Goal: Task Accomplishment & Management: Complete application form

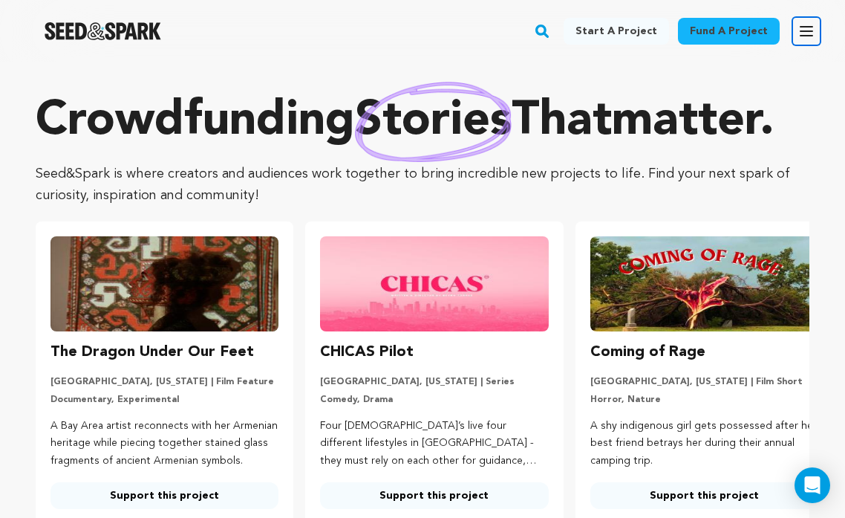
click at [808, 30] on icon "button" at bounding box center [806, 31] width 12 height 9
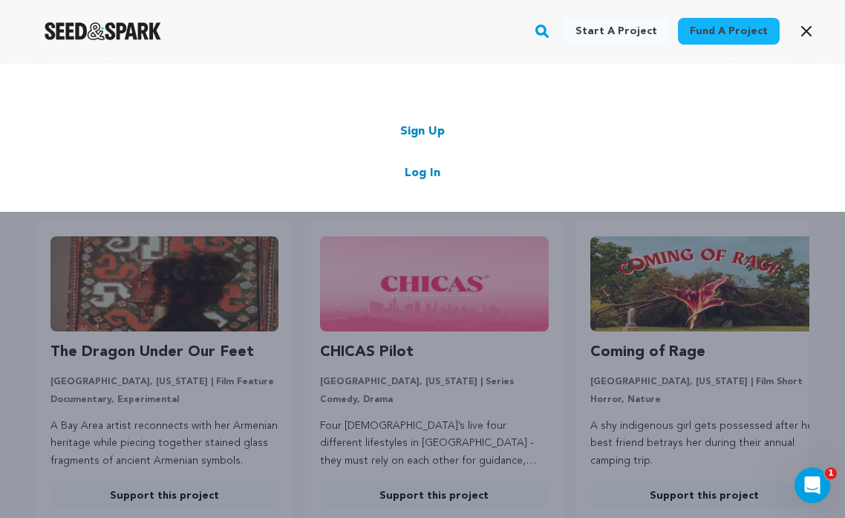
click at [423, 172] on link "Log In" at bounding box center [423, 173] width 36 height 18
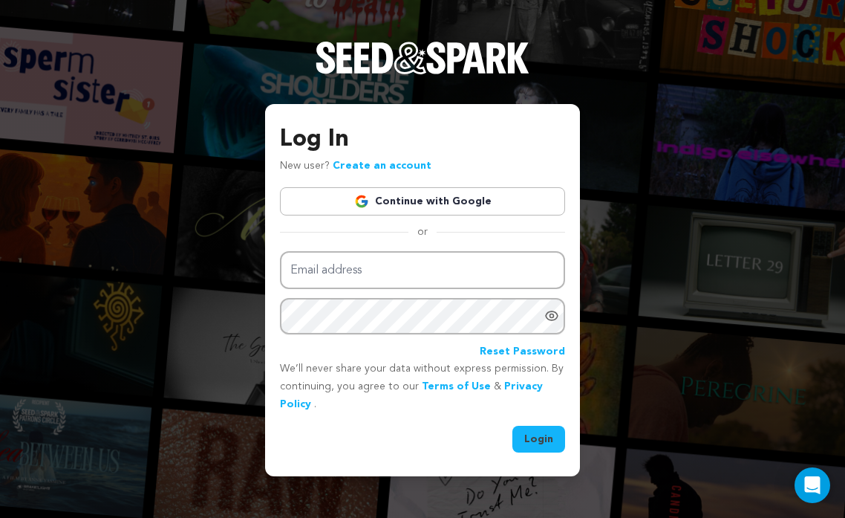
type input "michelleaskew06@gmail.com"
click at [530, 440] on button "Login" at bounding box center [538, 438] width 53 height 27
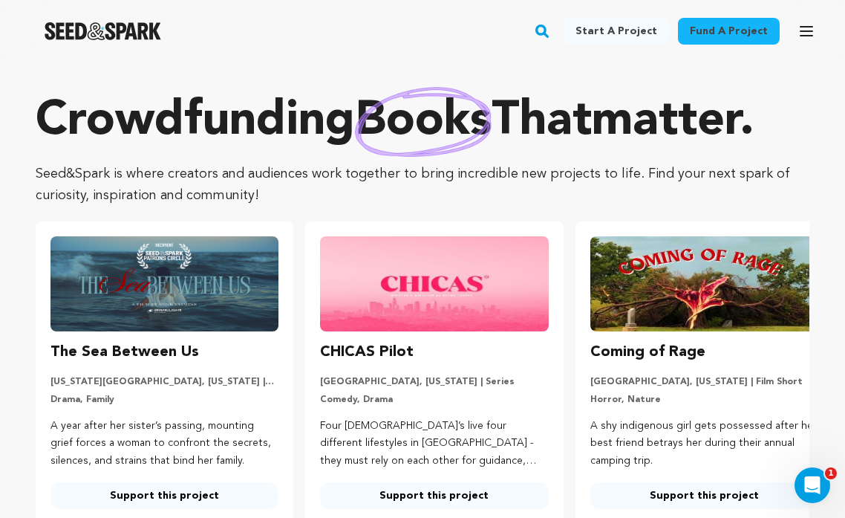
scroll to position [4, 0]
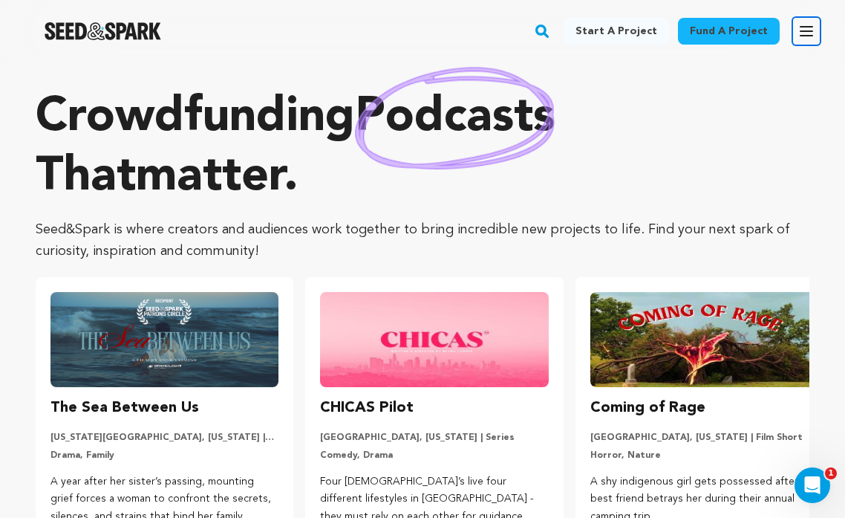
click at [812, 29] on icon "button" at bounding box center [806, 31] width 18 height 18
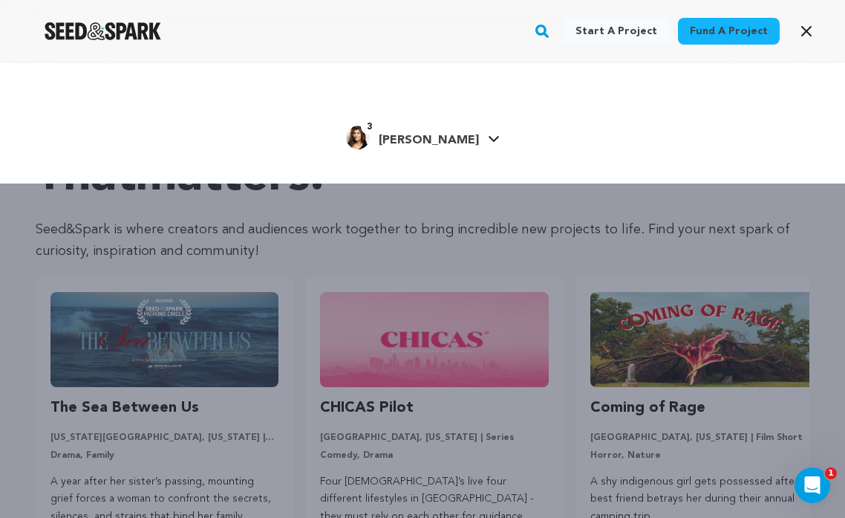
click at [440, 137] on span "[PERSON_NAME]" at bounding box center [429, 140] width 100 height 12
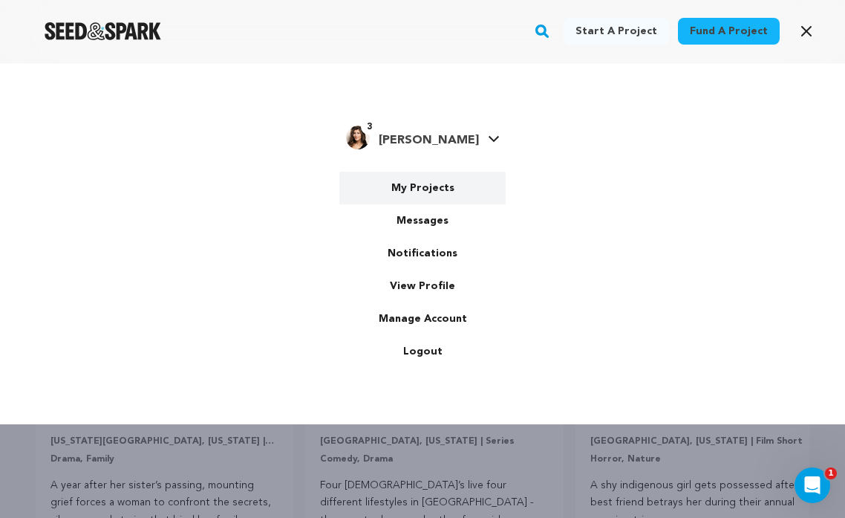
click at [429, 186] on link "My Projects" at bounding box center [422, 188] width 166 height 33
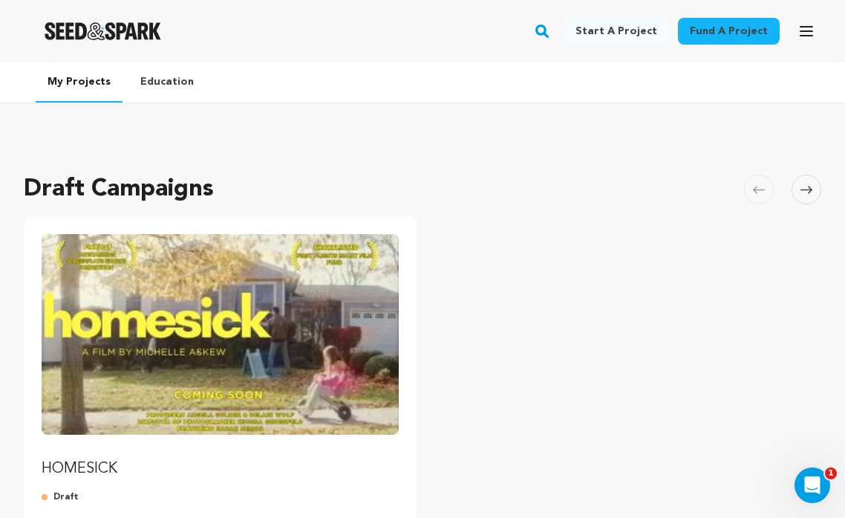
click at [332, 347] on img "Fund HOMESICK" at bounding box center [220, 334] width 357 height 200
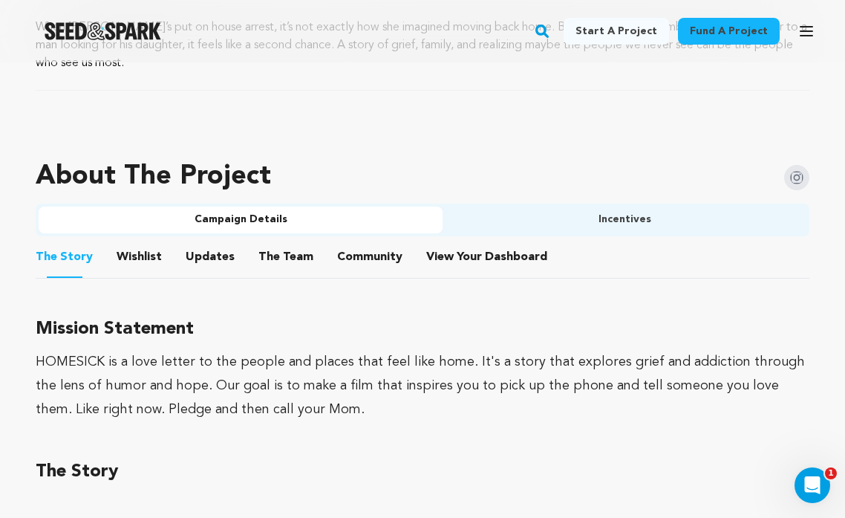
scroll to position [689, 0]
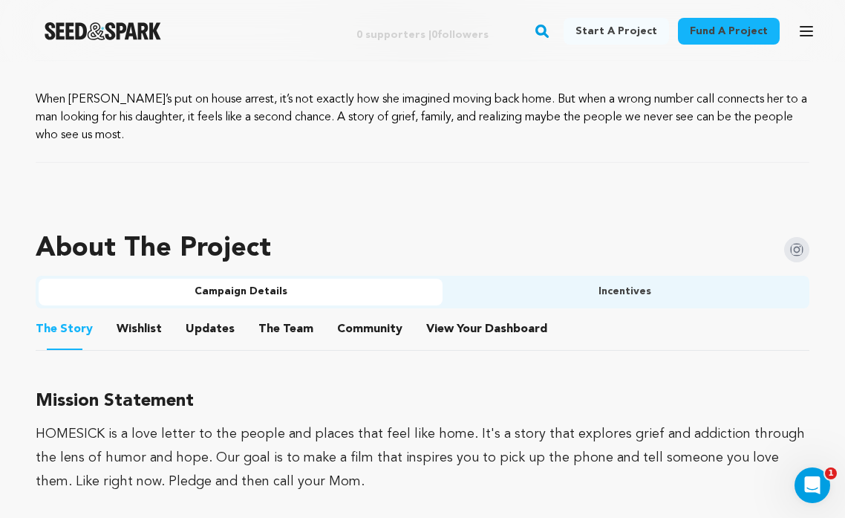
click at [142, 345] on button "Wishlist" at bounding box center [140, 332] width 36 height 36
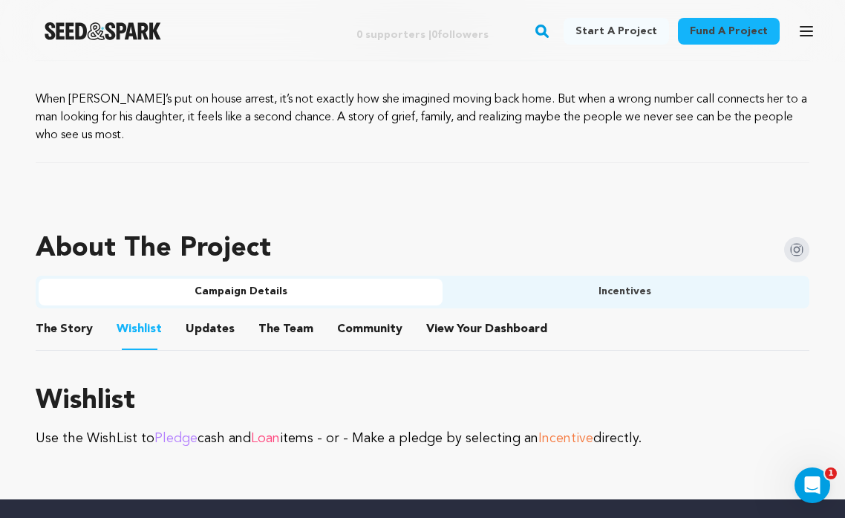
click at [65, 322] on button "The Story" at bounding box center [65, 332] width 36 height 36
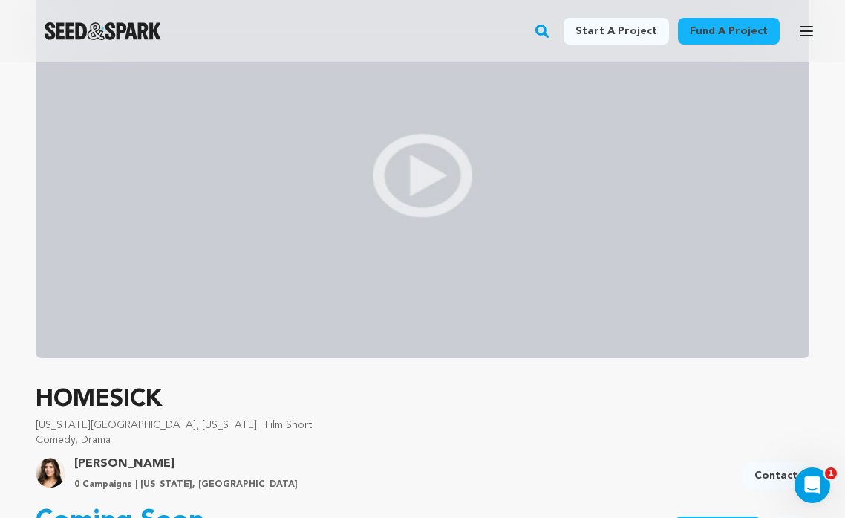
scroll to position [135, 0]
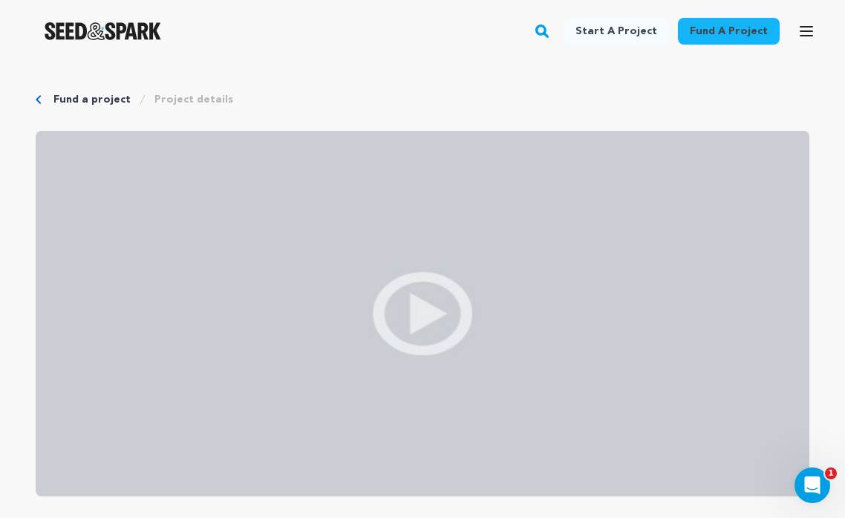
click at [198, 97] on link "Project details" at bounding box center [193, 99] width 79 height 15
click at [797, 31] on icon "button" at bounding box center [806, 31] width 18 height 18
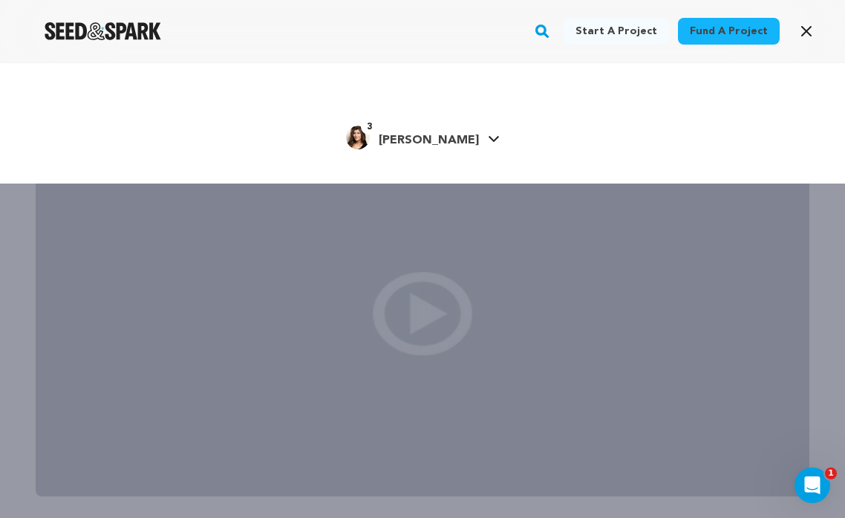
click at [445, 140] on span "[PERSON_NAME]" at bounding box center [429, 140] width 100 height 12
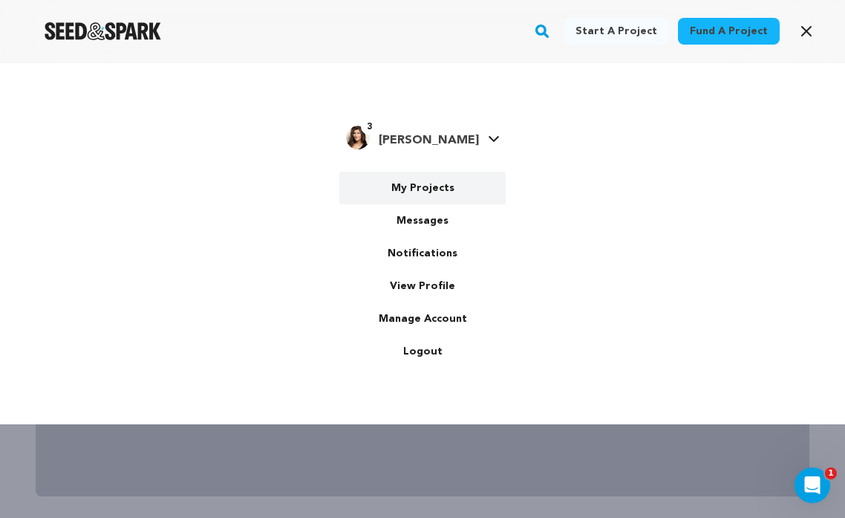
click at [427, 189] on link "My Projects" at bounding box center [422, 188] width 166 height 33
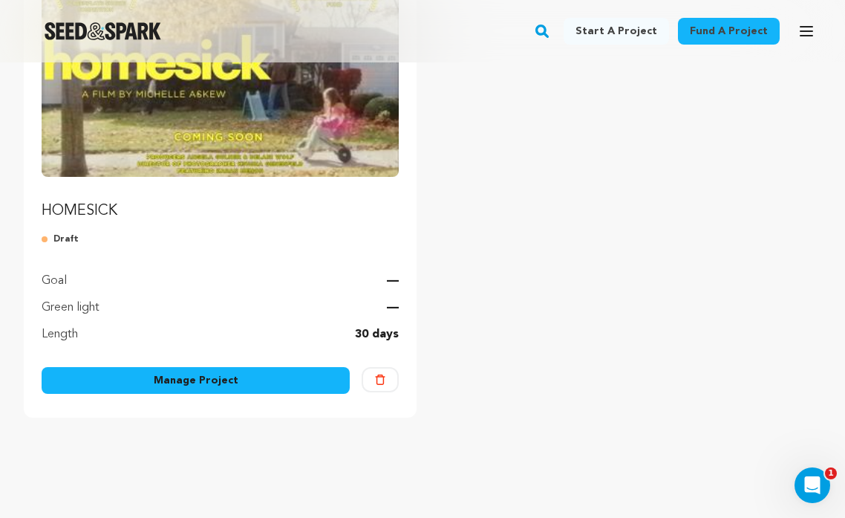
scroll to position [257, 0]
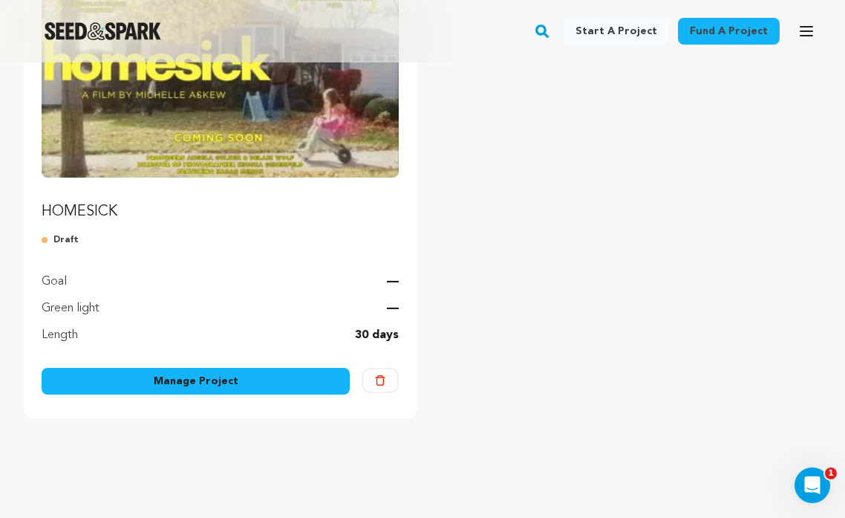
click at [235, 380] on link "Manage Project" at bounding box center [196, 381] width 308 height 27
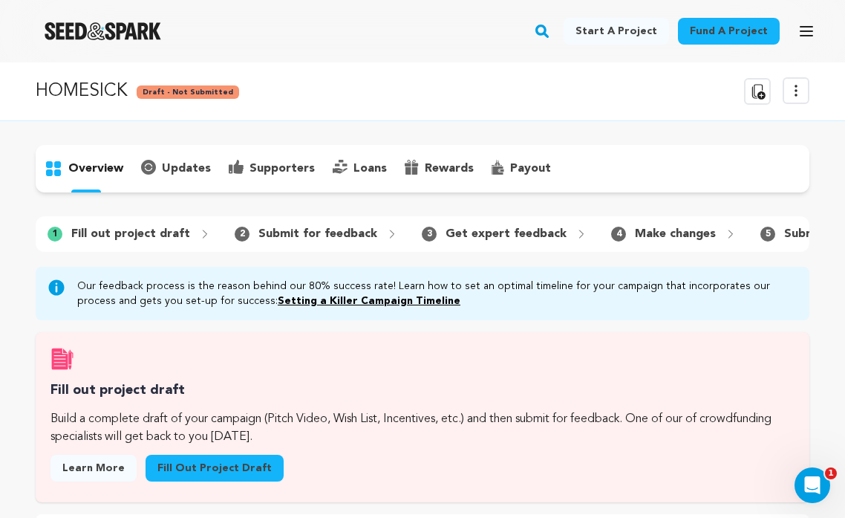
click at [149, 232] on p "Fill out project draft" at bounding box center [130, 234] width 119 height 18
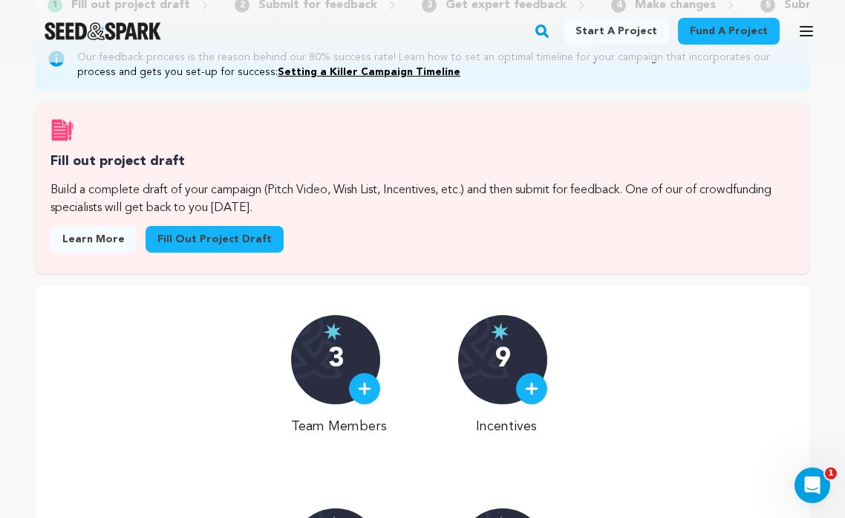
scroll to position [244, 0]
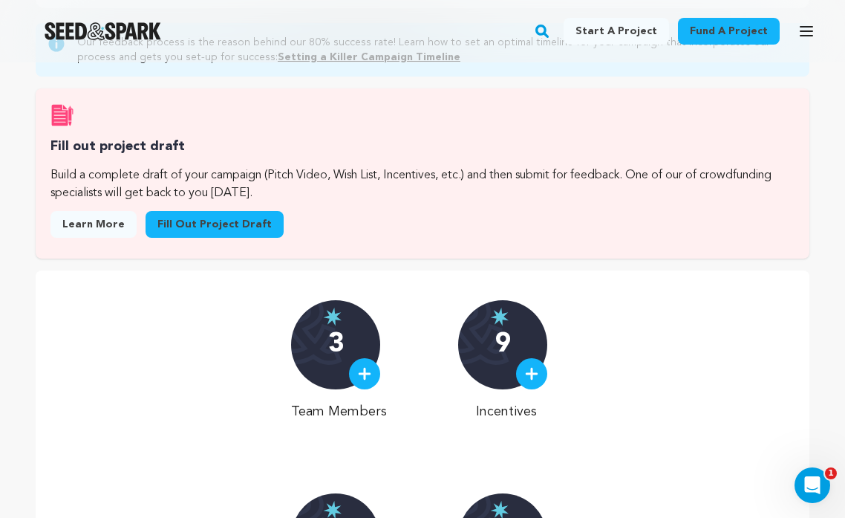
click at [200, 230] on link "Fill out project draft" at bounding box center [215, 224] width 138 height 27
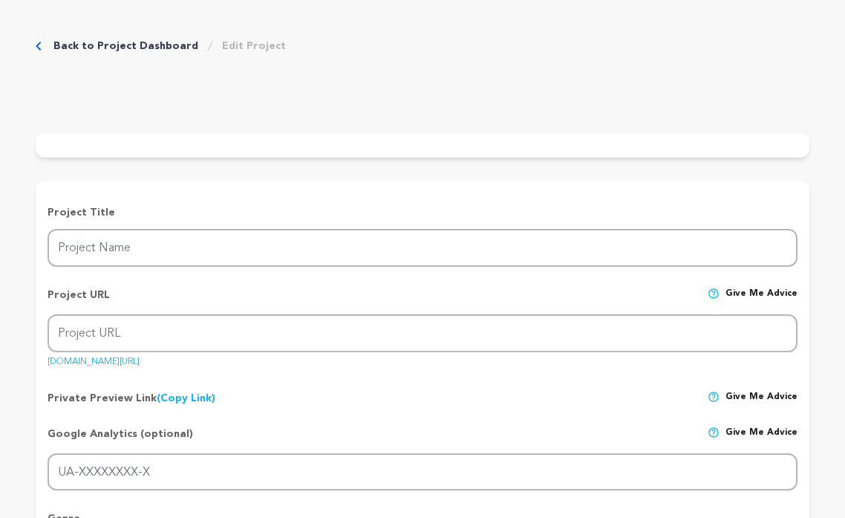
type input "HOMESICK"
type input "homesick-film"
type input "A wrong number call connects an ex-addict looking for his daughter with a young…"
type textarea "When [PERSON_NAME]’s put on house arrest, it’s not exactly how she imagined mov…"
type textarea "HOMESICK is a love letter to the people and places that feel like home. It's a …"
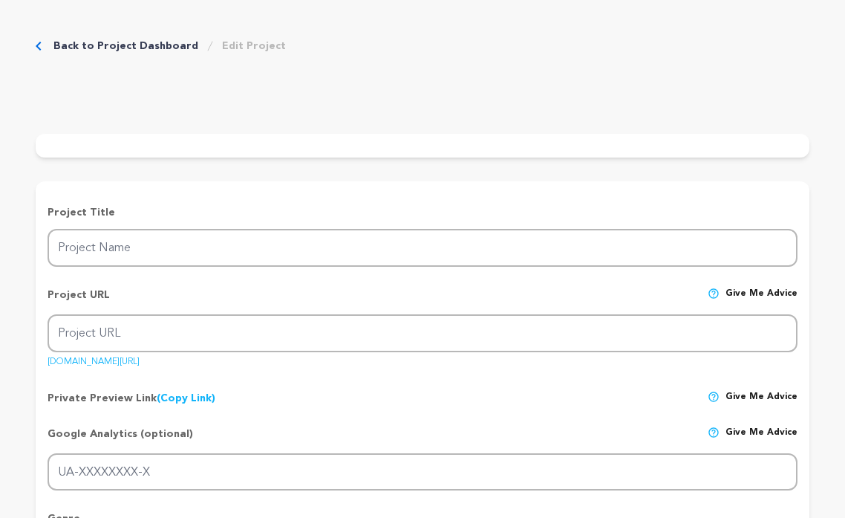
type textarea "Writers Guild of America, USC alum!"
radio input "true"
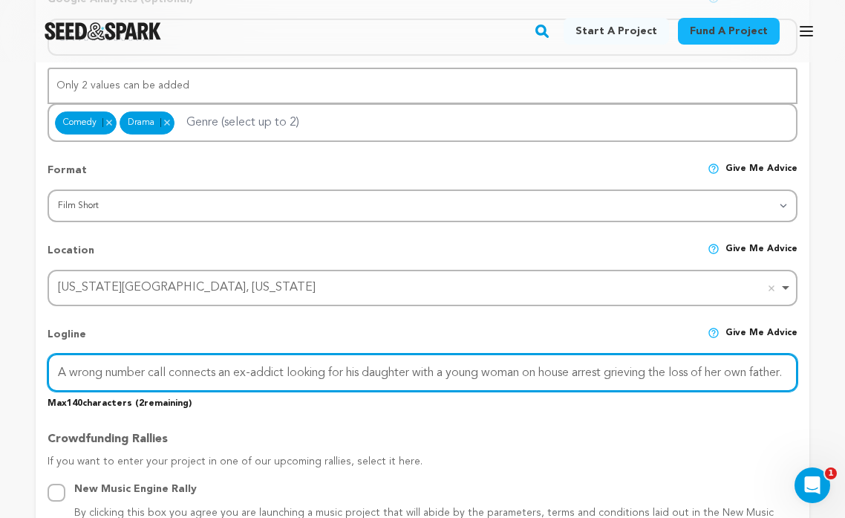
scroll to position [0, 14]
drag, startPoint x: 59, startPoint y: 371, endPoint x: 826, endPoint y: 408, distance: 767.9
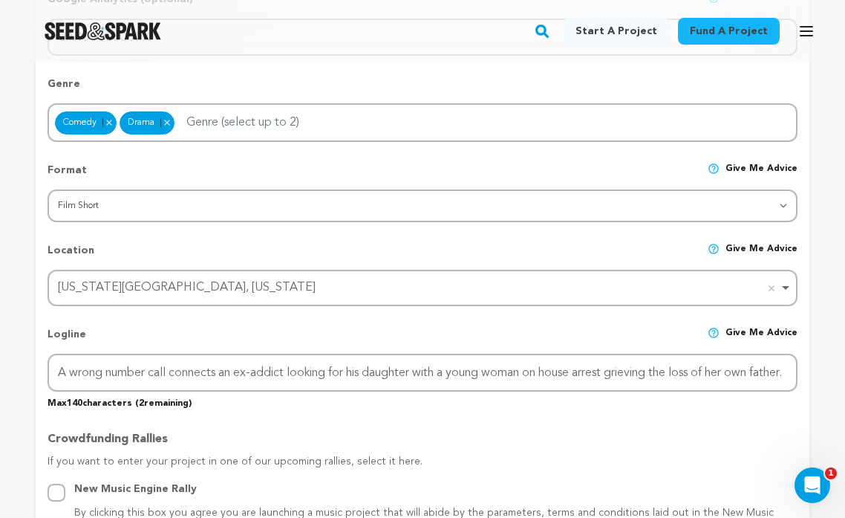
scroll to position [0, 0]
click at [431, 323] on div "Logline Give me advice A wrong number call connects an ex-addict looking for hi…" at bounding box center [423, 362] width 750 height 94
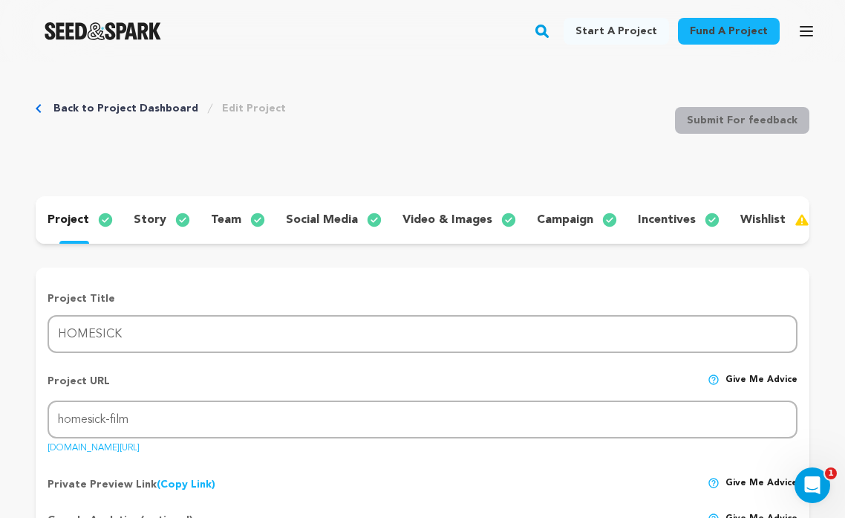
click at [147, 218] on p "story" at bounding box center [150, 220] width 33 height 18
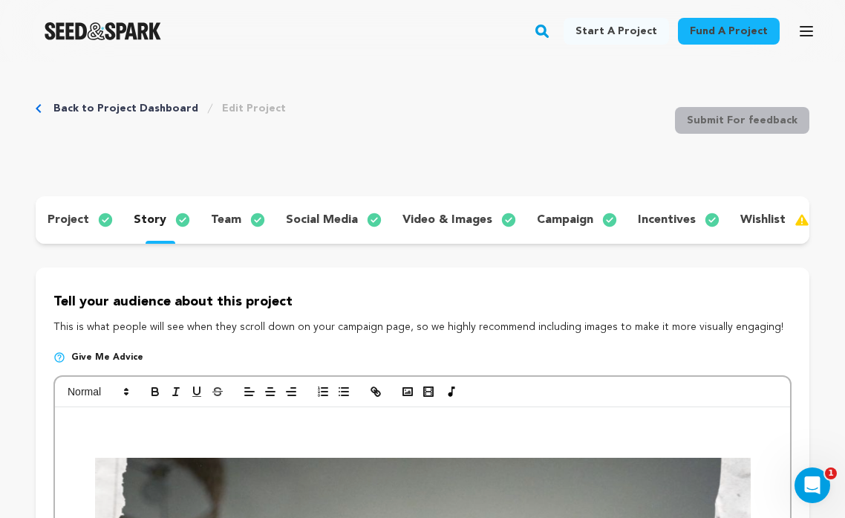
click at [131, 110] on link "Back to Project Dashboard" at bounding box center [125, 108] width 145 height 15
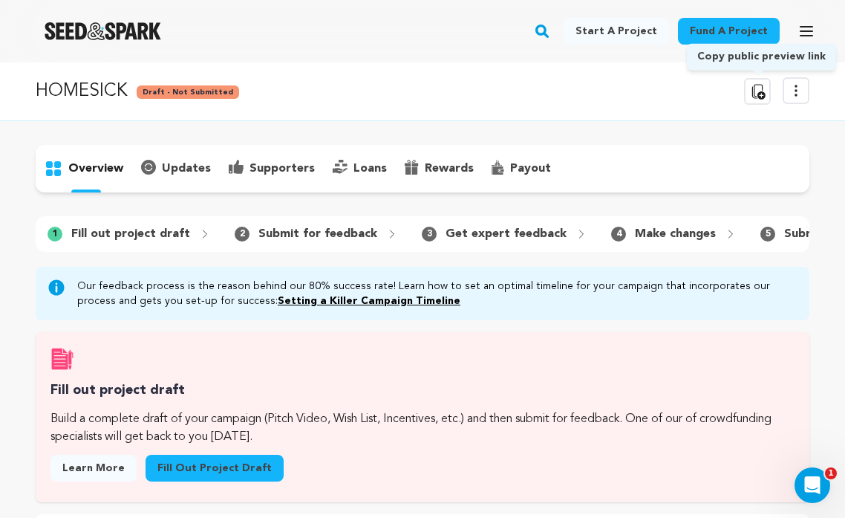
click at [757, 98] on icon at bounding box center [758, 91] width 13 height 15
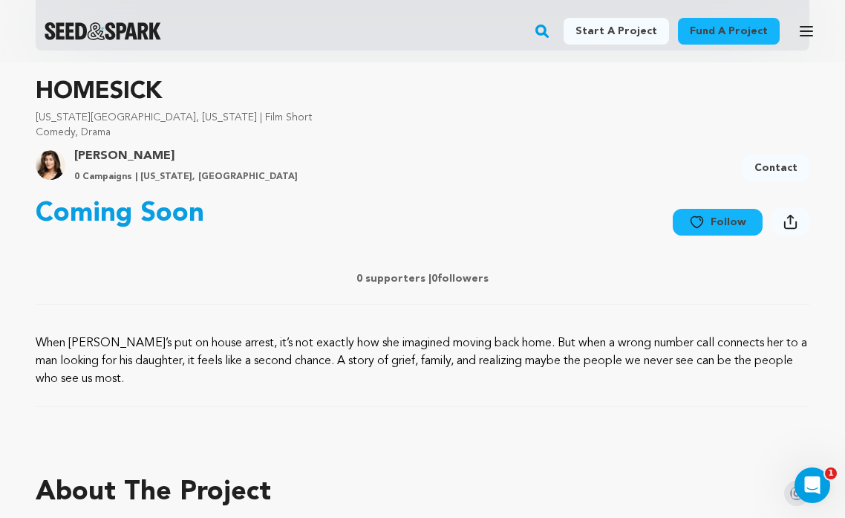
scroll to position [490, 0]
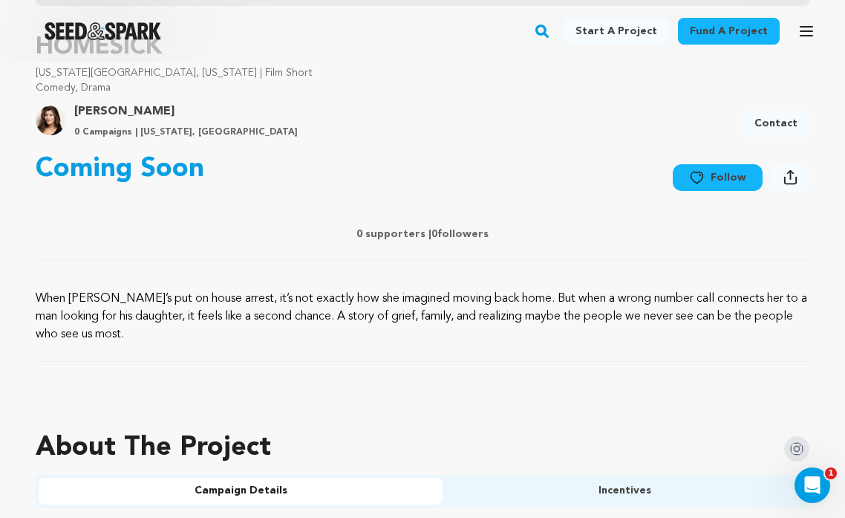
drag, startPoint x: 38, startPoint y: 298, endPoint x: 149, endPoint y: 336, distance: 117.9
click at [149, 336] on p "When [PERSON_NAME]’s put on house arrest, it’s not exactly how she imagined mov…" at bounding box center [423, 316] width 774 height 53
copy p "When [PERSON_NAME]’s put on house arrest, it’s not exactly how she imagined mov…"
click at [435, 150] on div "Coming Soon Follow Following Share" at bounding box center [423, 207] width 774 height 129
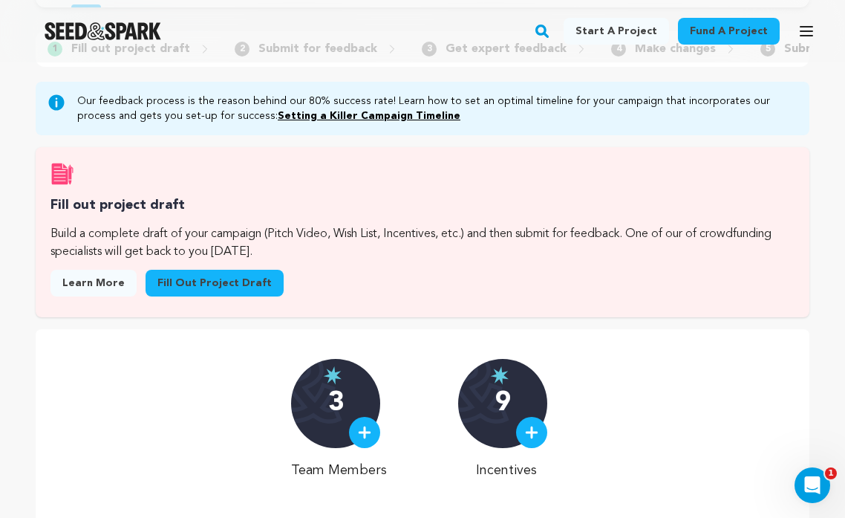
scroll to position [183, 0]
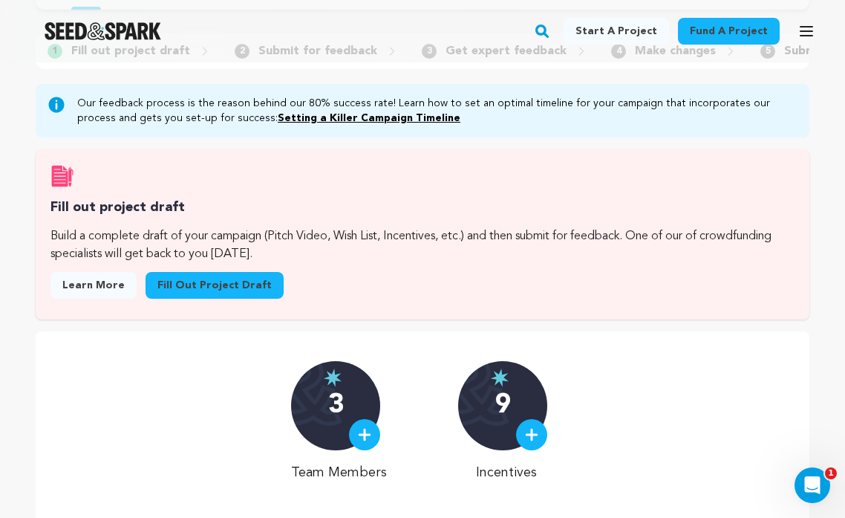
click at [221, 281] on link "Fill out project draft" at bounding box center [215, 285] width 138 height 27
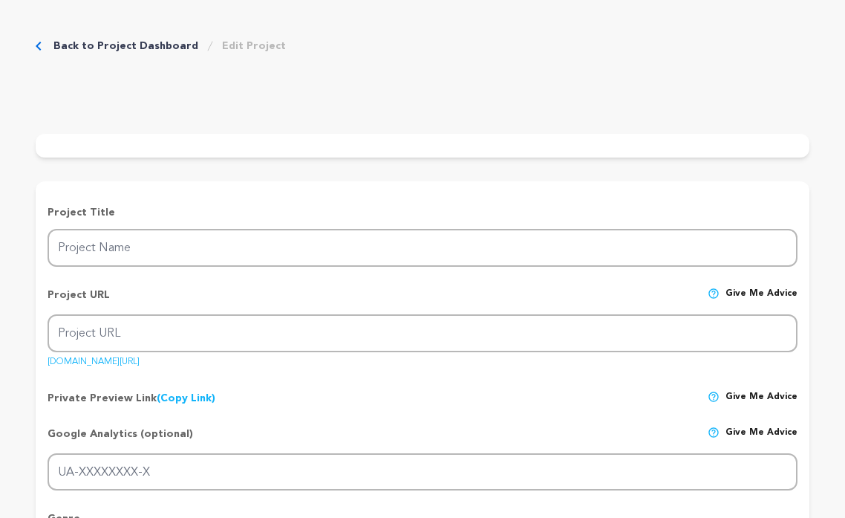
type input "HOMESICK"
type input "homesick-film"
type input "A wrong number call connects an ex-addict looking for his daughter with a young…"
type textarea "When [PERSON_NAME]’s put on house arrest, it’s not exactly how she imagined mov…"
type textarea "HOMESICK is a love letter to the people and places that feel like home. It's a …"
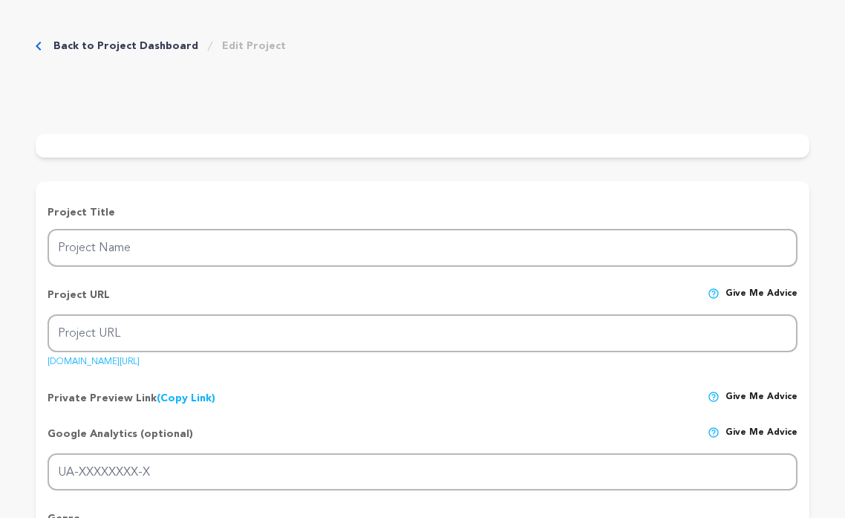
type textarea "Writers Guild of America, USC alum!"
radio input "true"
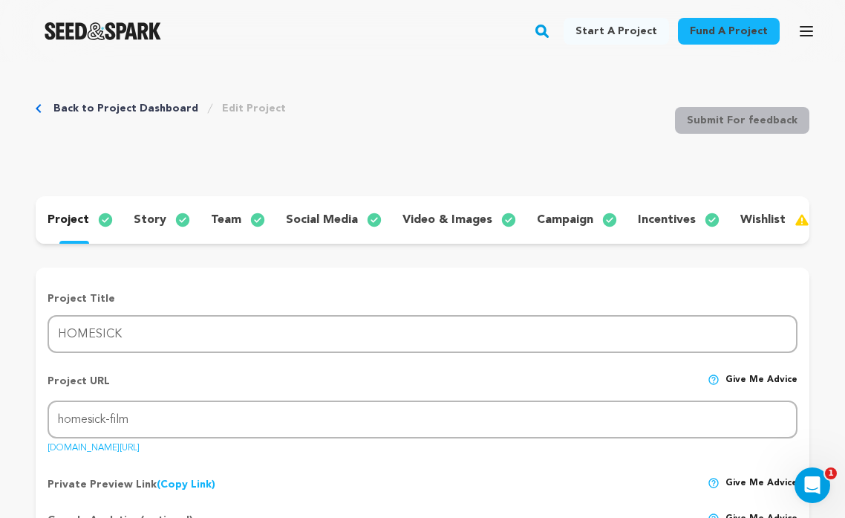
click at [151, 216] on p "story" at bounding box center [150, 220] width 33 height 18
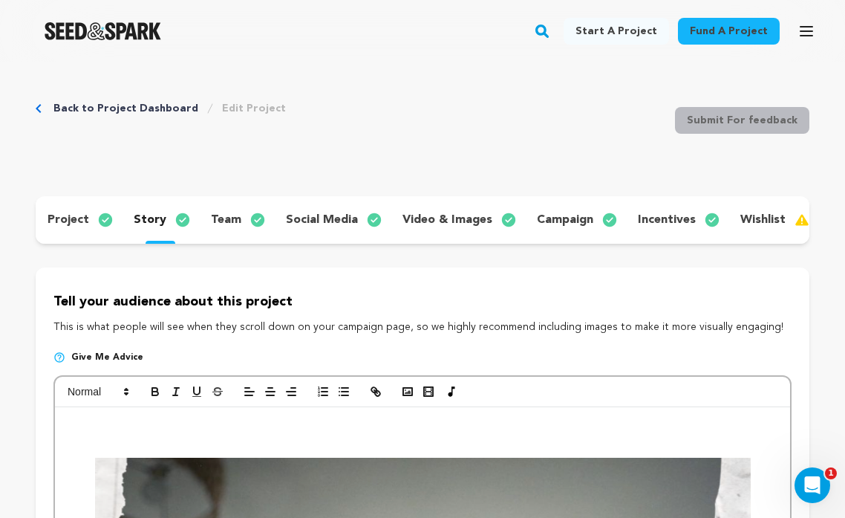
click at [77, 219] on p "project" at bounding box center [69, 220] width 42 height 18
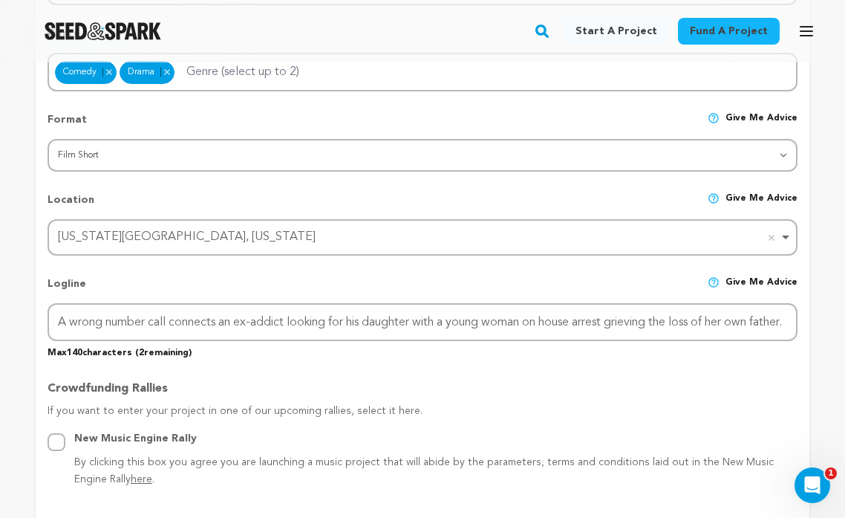
scroll to position [580, 0]
